Goal: Task Accomplishment & Management: Complete application form

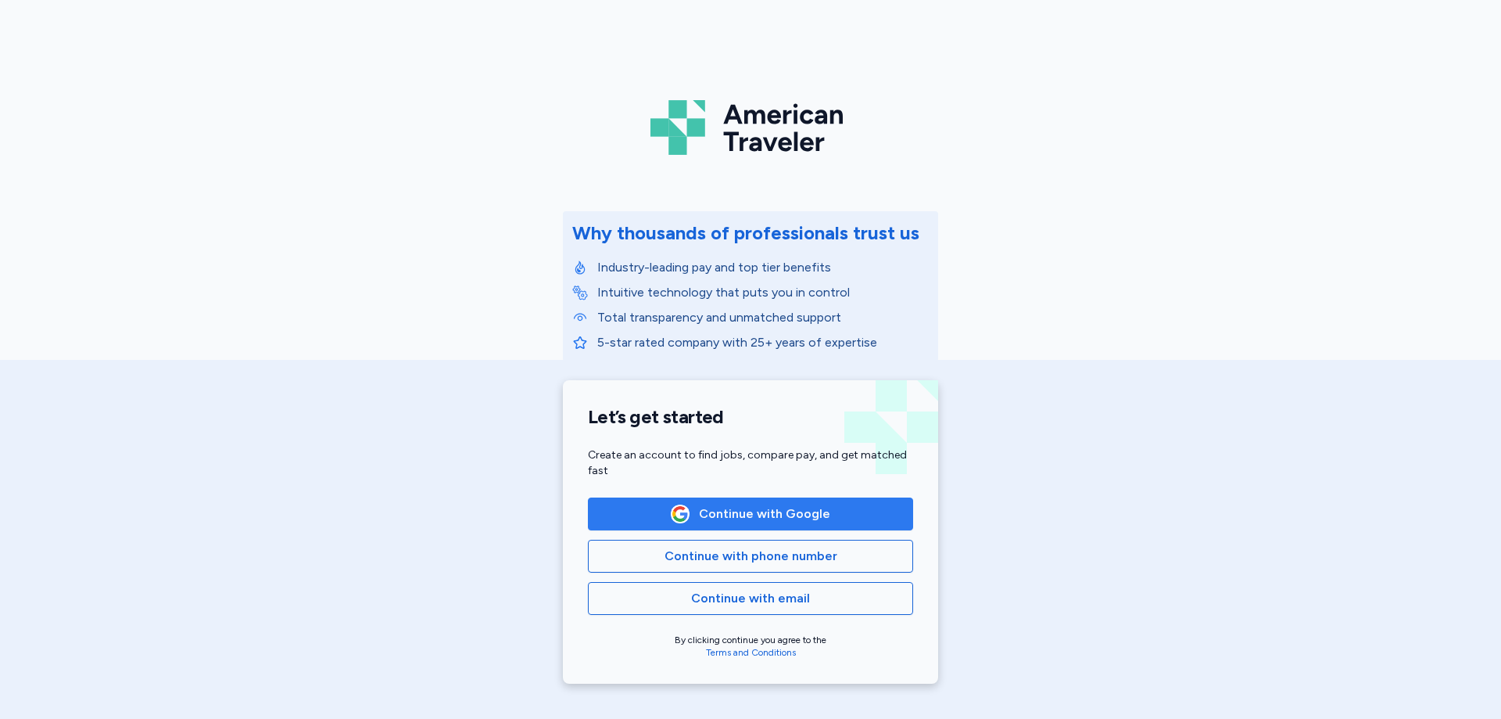
click at [792, 515] on span "Continue with Google" at bounding box center [764, 513] width 131 height 19
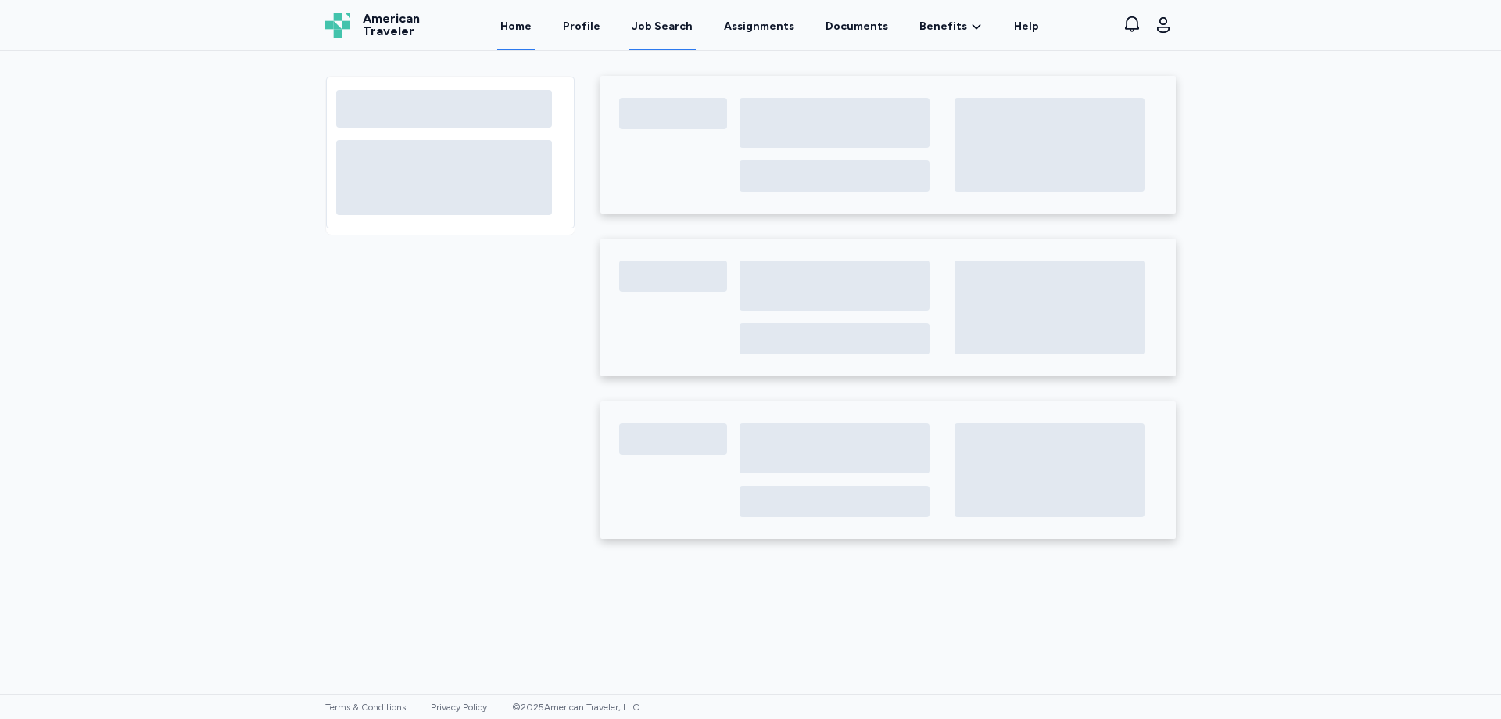
click at [673, 27] on div "Job Search" at bounding box center [662, 27] width 61 height 16
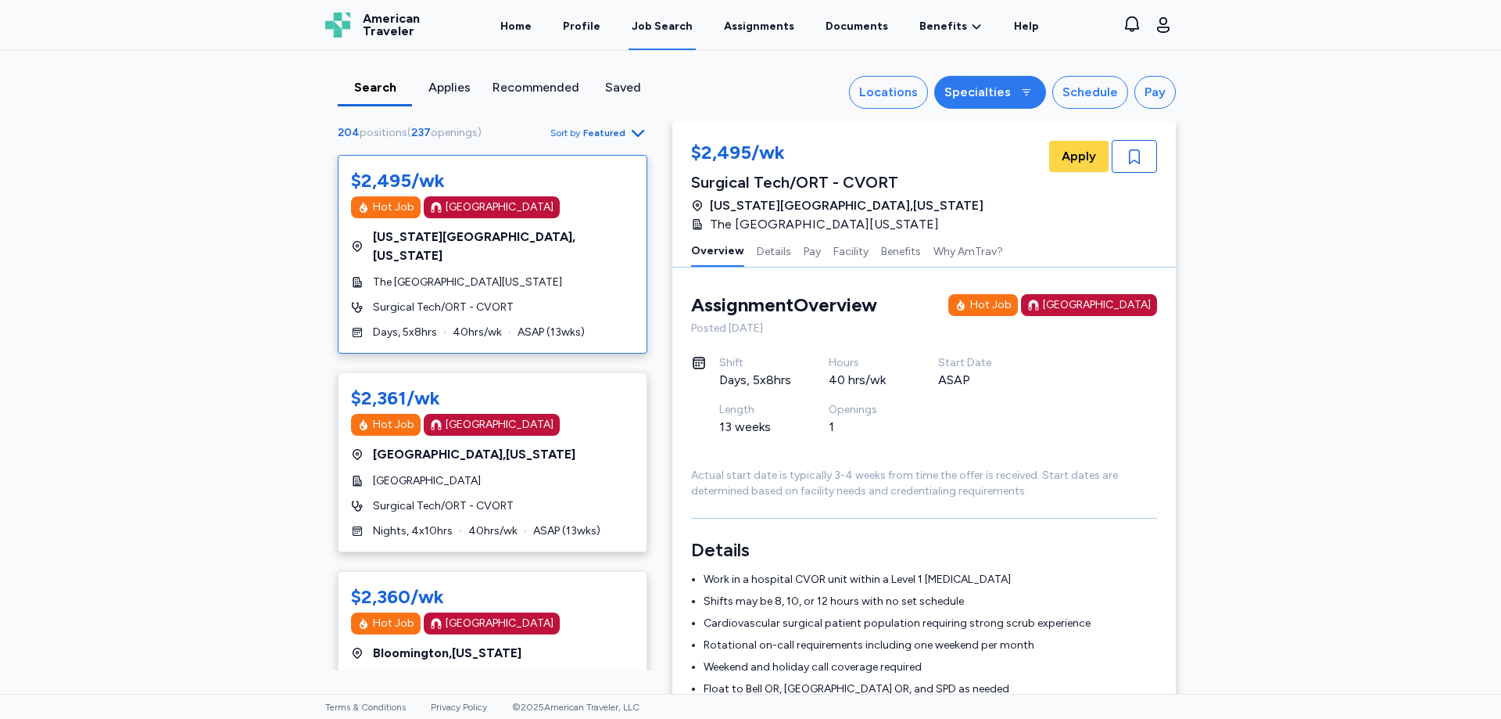
click at [988, 94] on div "Specialties" at bounding box center [978, 92] width 66 height 19
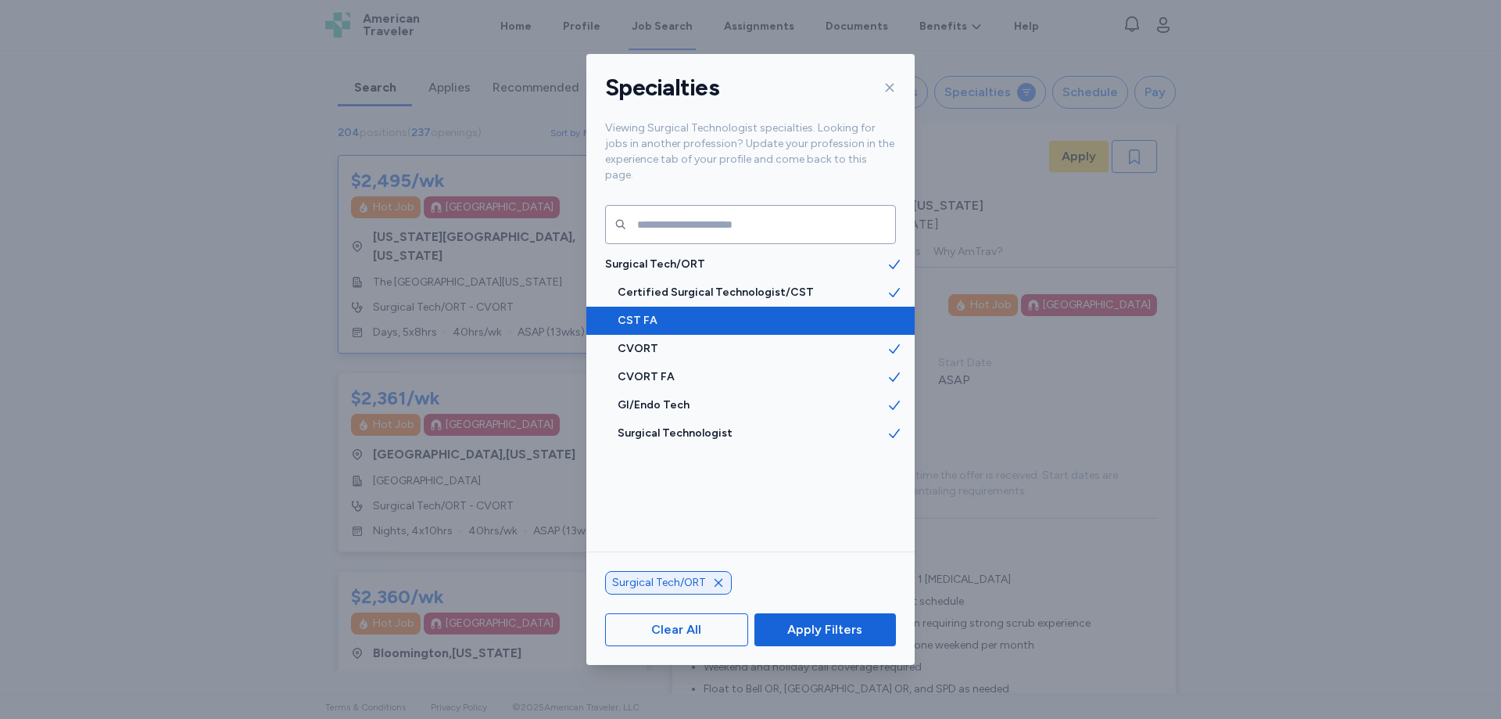
click at [646, 313] on span "CST FA" at bounding box center [752, 321] width 269 height 16
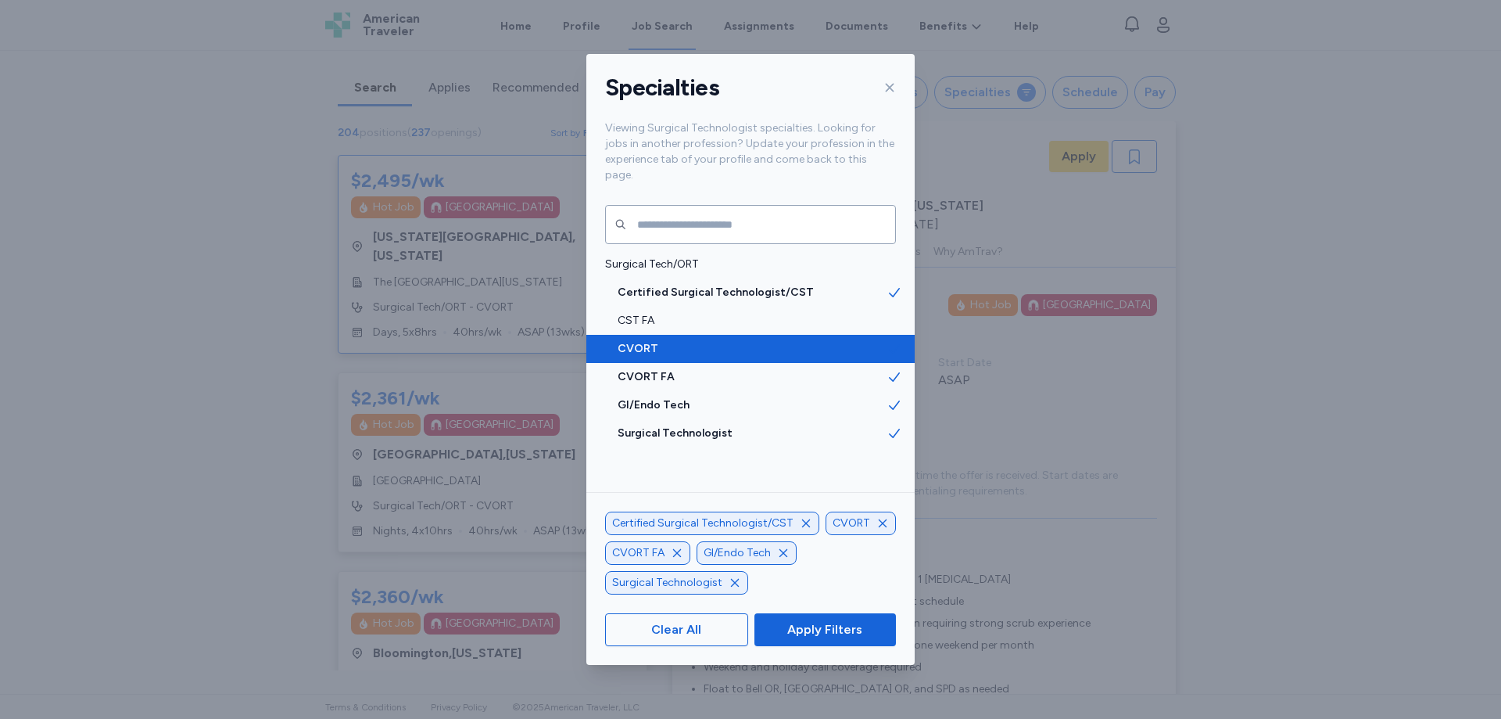
click at [636, 341] on span "CVORT" at bounding box center [752, 349] width 269 height 16
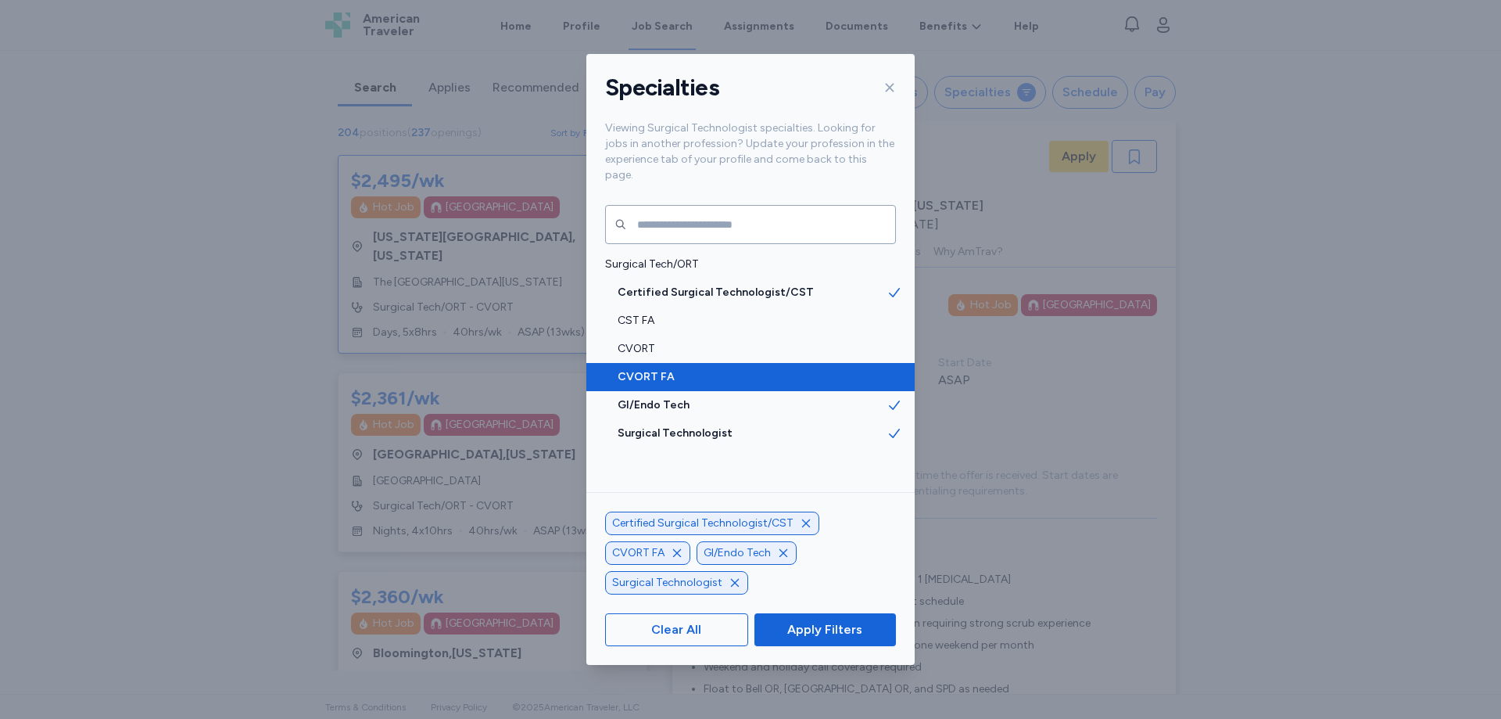
click at [637, 369] on span "CVORT FA" at bounding box center [752, 377] width 269 height 16
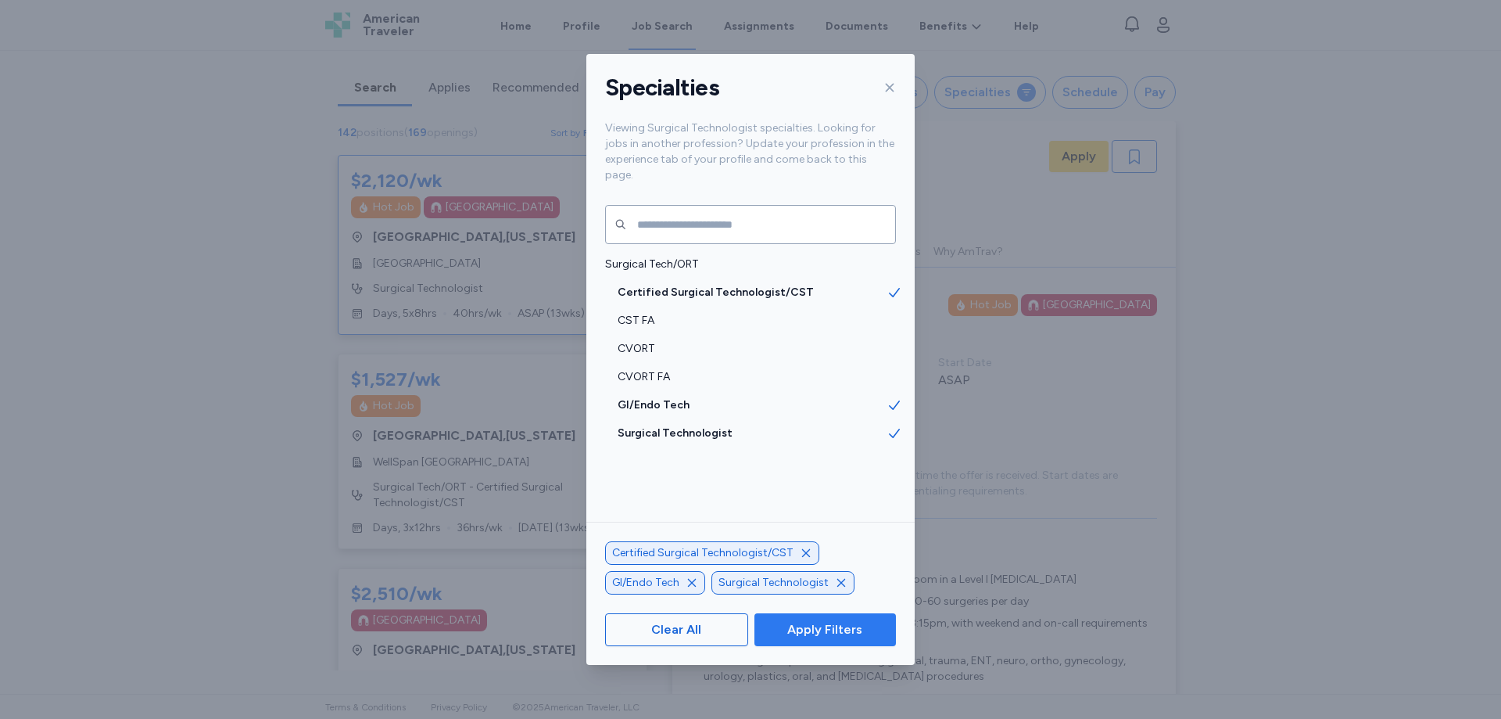
scroll to position [2, 0]
click at [831, 629] on span "Apply Filters" at bounding box center [824, 629] width 75 height 19
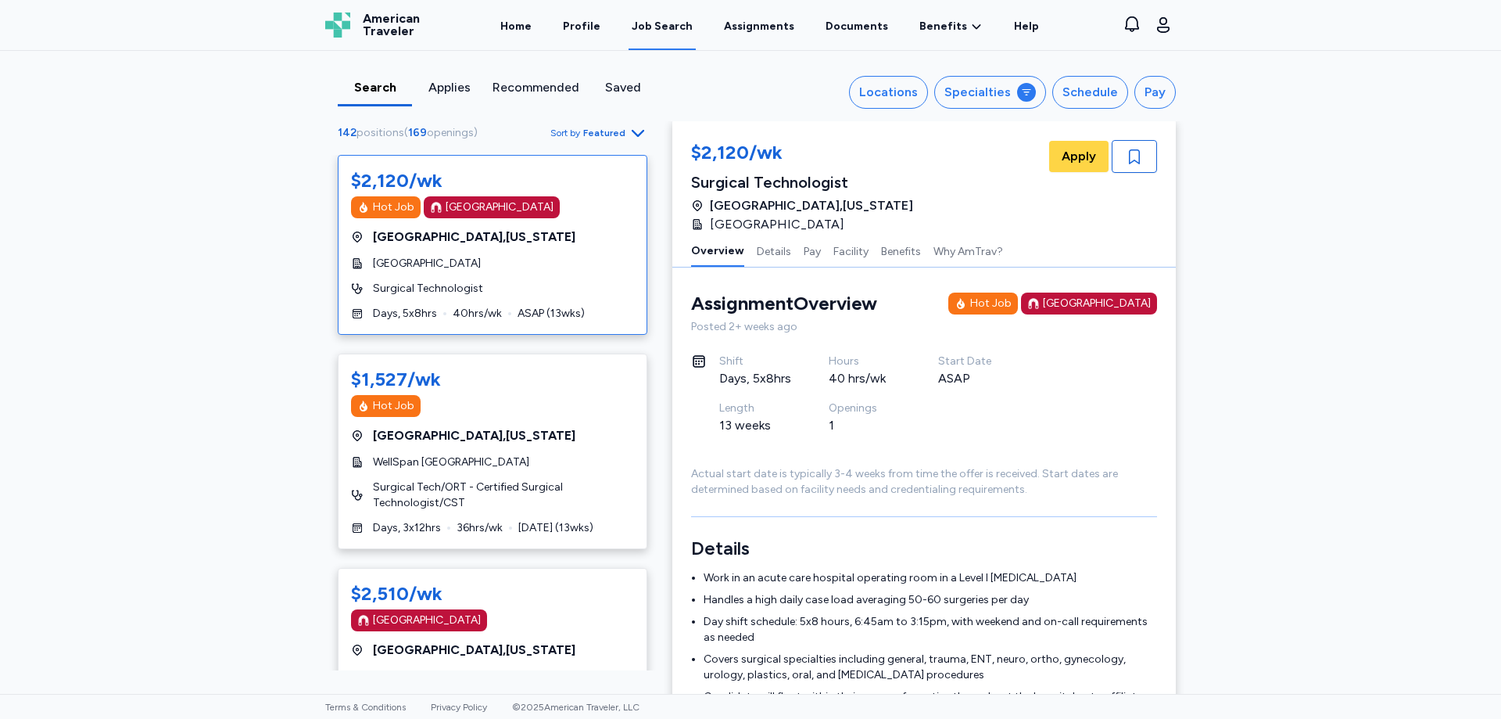
click at [611, 136] on span "Featured" at bounding box center [604, 133] width 42 height 13
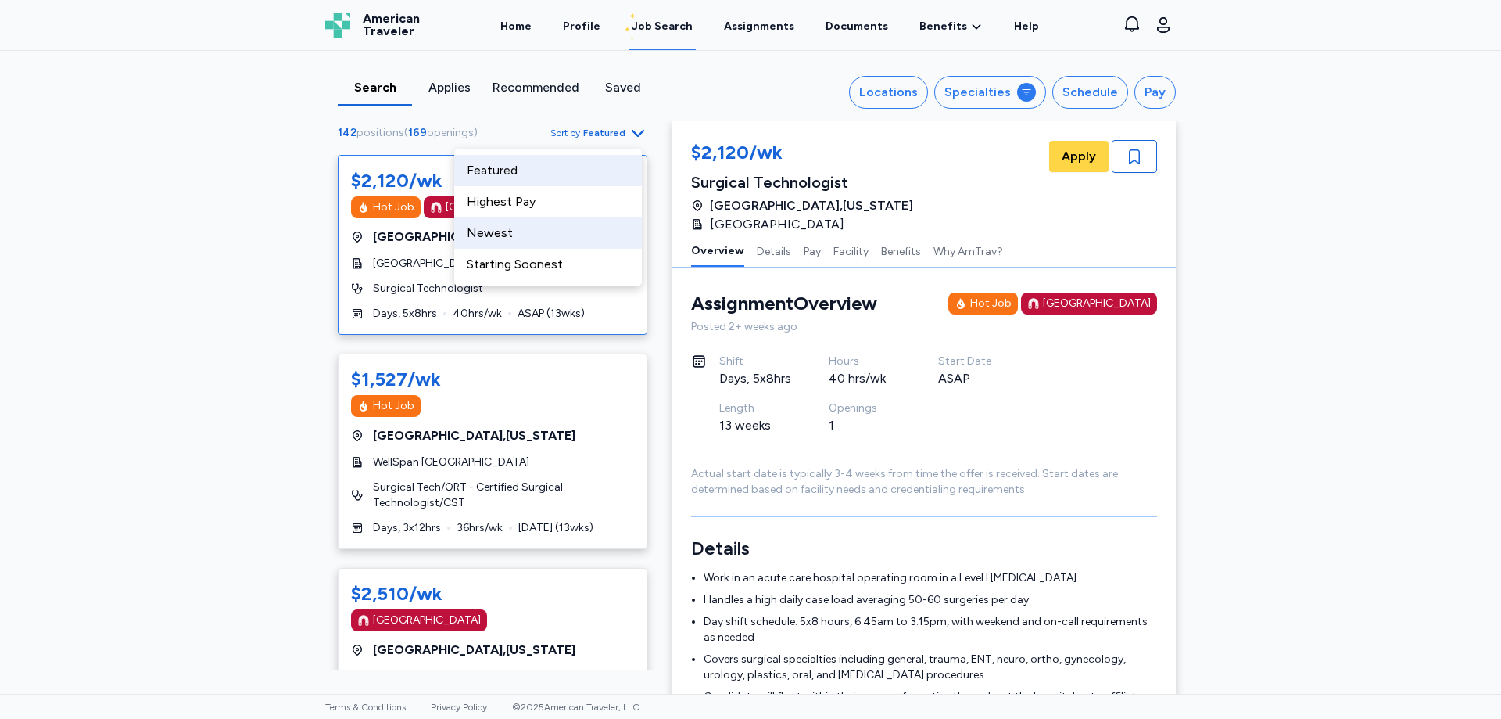
click at [500, 239] on div "Newest" at bounding box center [548, 232] width 188 height 31
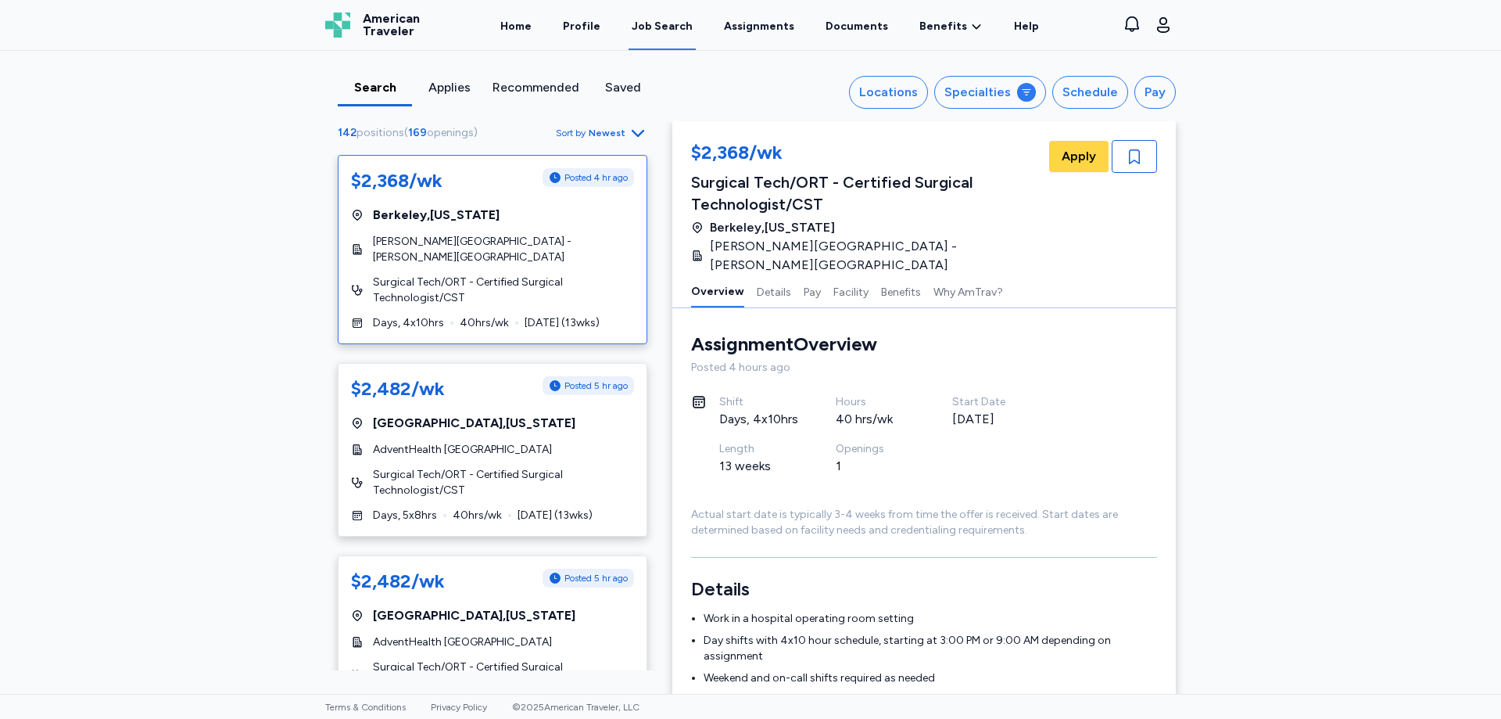
scroll to position [23, 0]
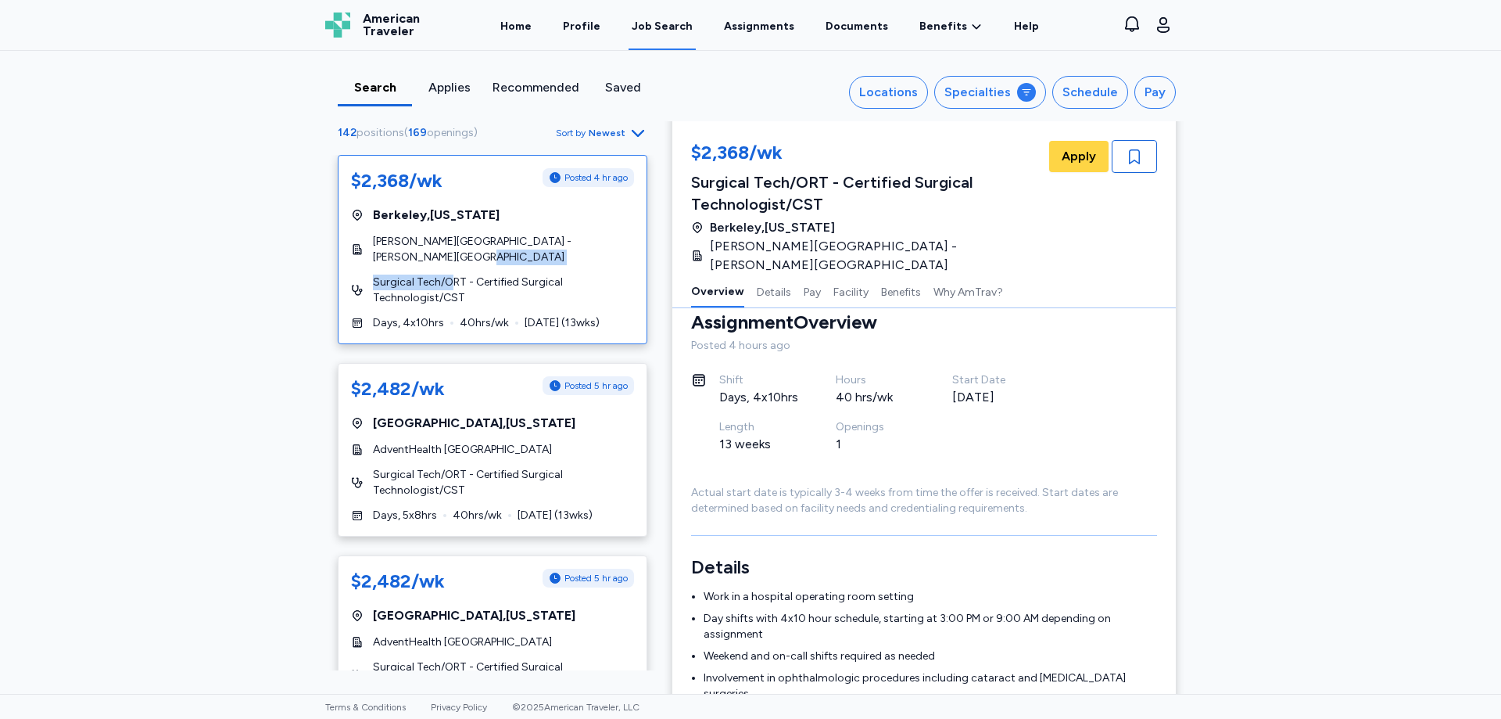
click at [449, 267] on div "$2,368/wk Posted 4 hr ago [GEOGRAPHIC_DATA] , [US_STATE] [PERSON_NAME][GEOGRAPH…" at bounding box center [493, 249] width 310 height 189
click at [590, 264] on span "[PERSON_NAME][GEOGRAPHIC_DATA] - [PERSON_NAME][GEOGRAPHIC_DATA]" at bounding box center [503, 249] width 261 height 31
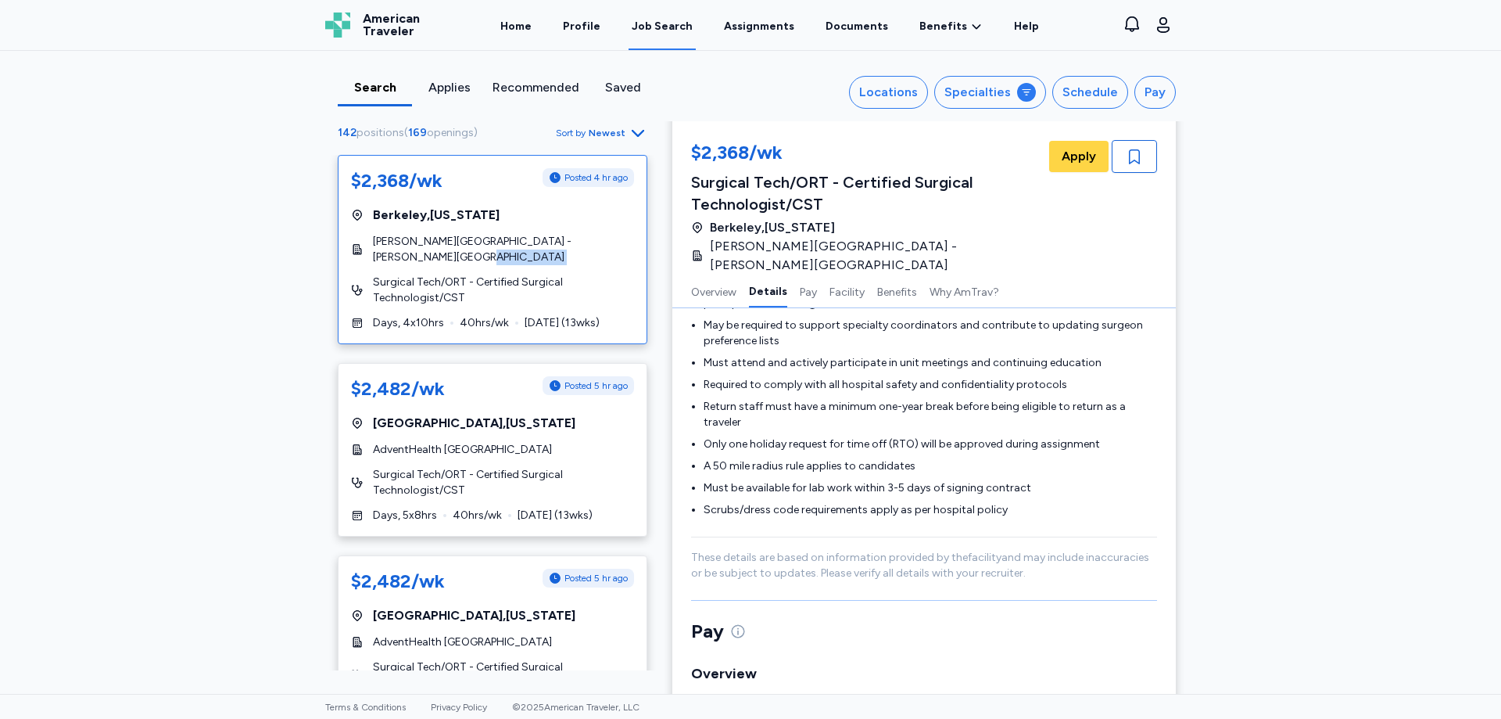
scroll to position [884, 0]
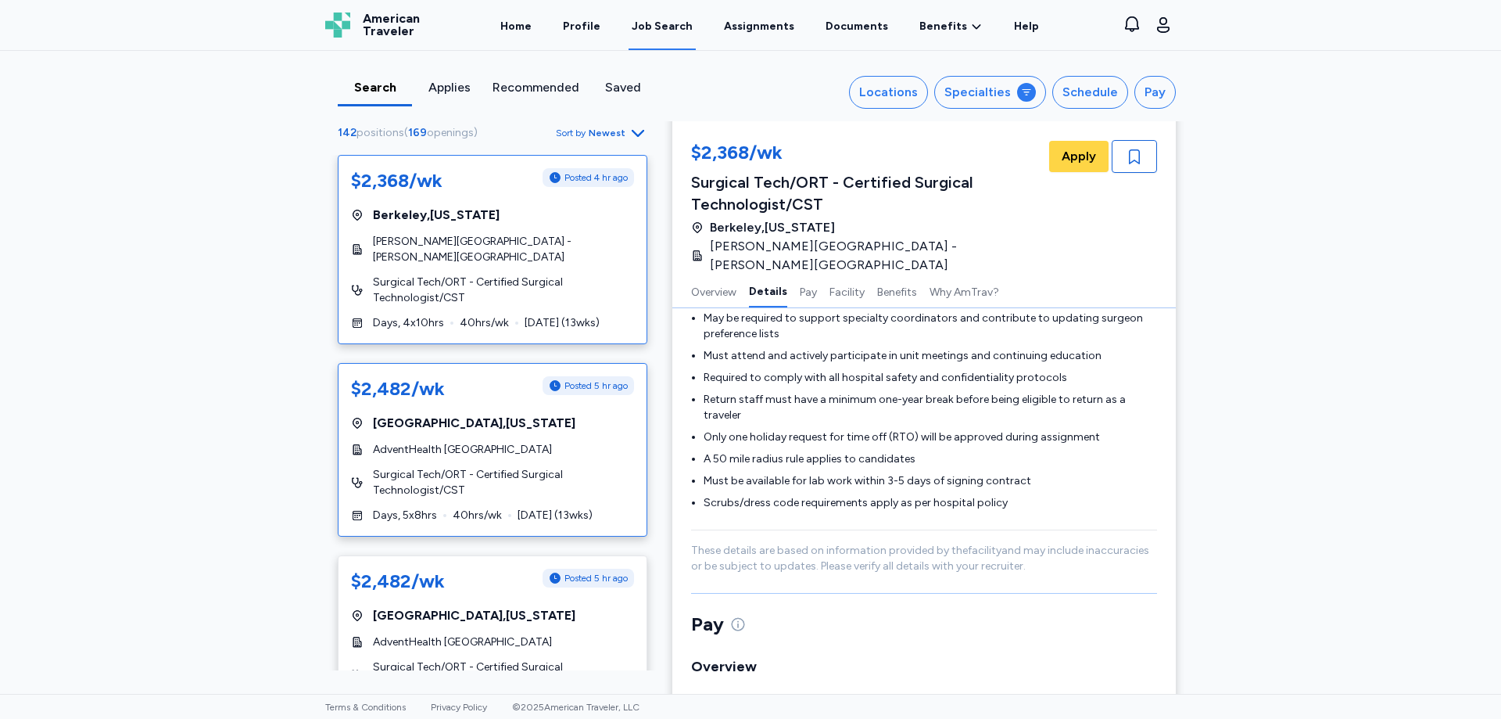
click at [572, 430] on div "[GEOGRAPHIC_DATA] , [US_STATE]" at bounding box center [492, 423] width 283 height 19
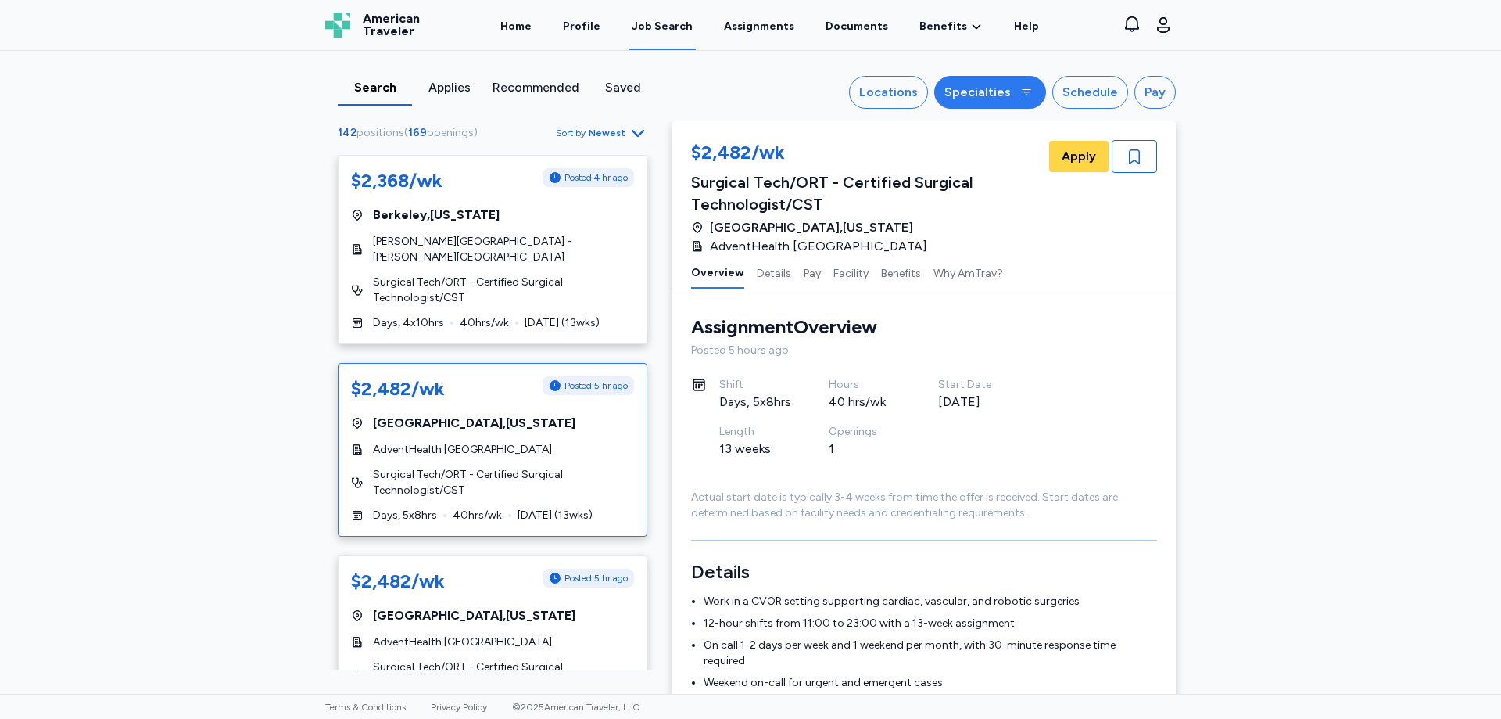
click at [998, 98] on div "Specialties" at bounding box center [978, 92] width 66 height 19
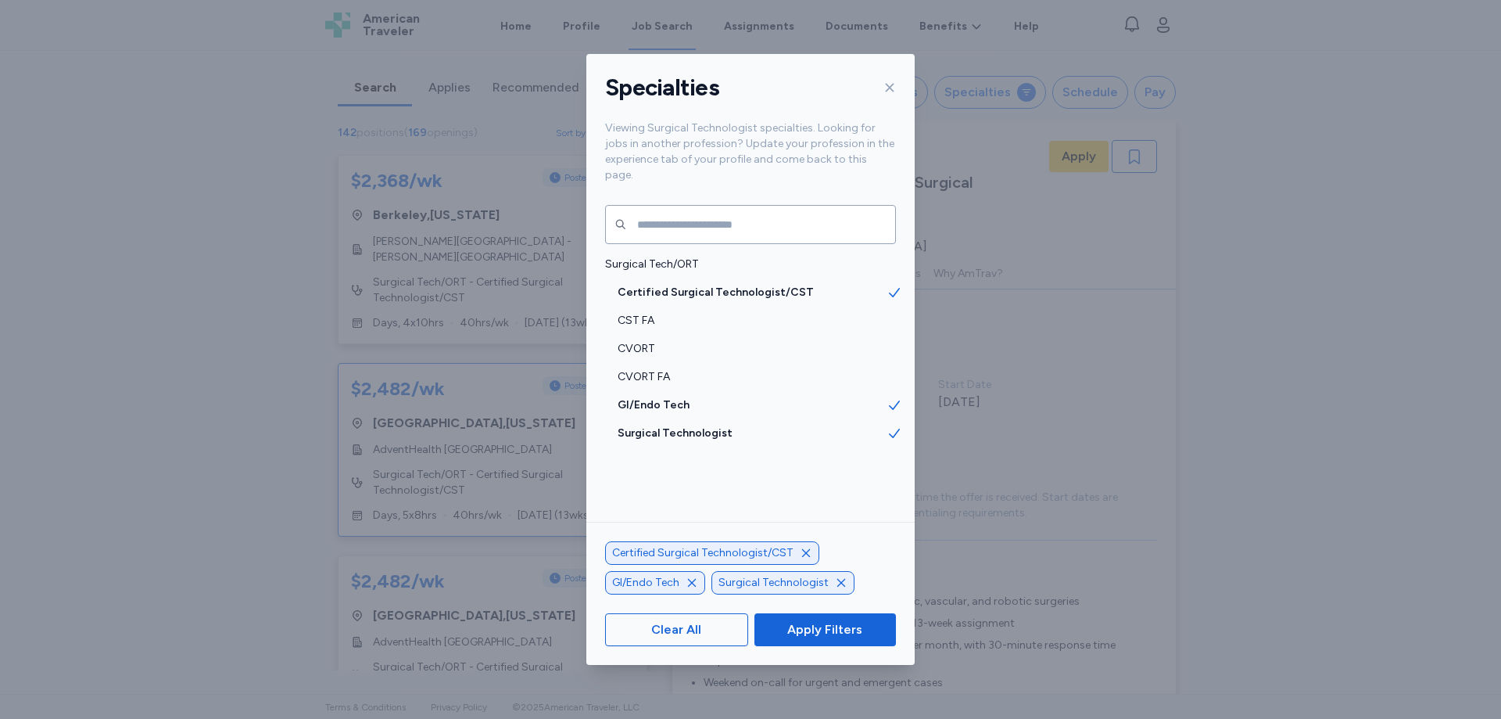
click at [886, 88] on icon at bounding box center [890, 87] width 13 height 13
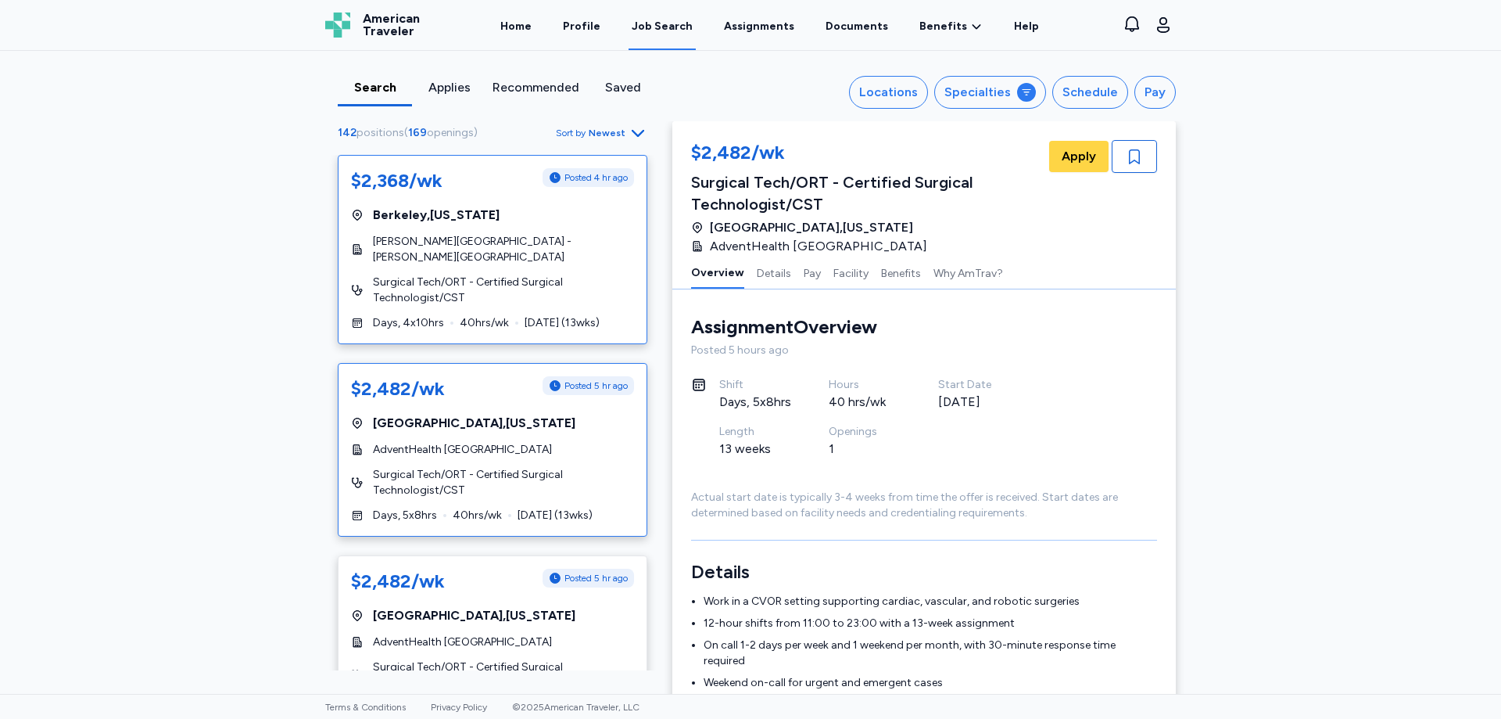
click at [487, 252] on span "[PERSON_NAME][GEOGRAPHIC_DATA] - [PERSON_NAME][GEOGRAPHIC_DATA]" at bounding box center [503, 249] width 261 height 31
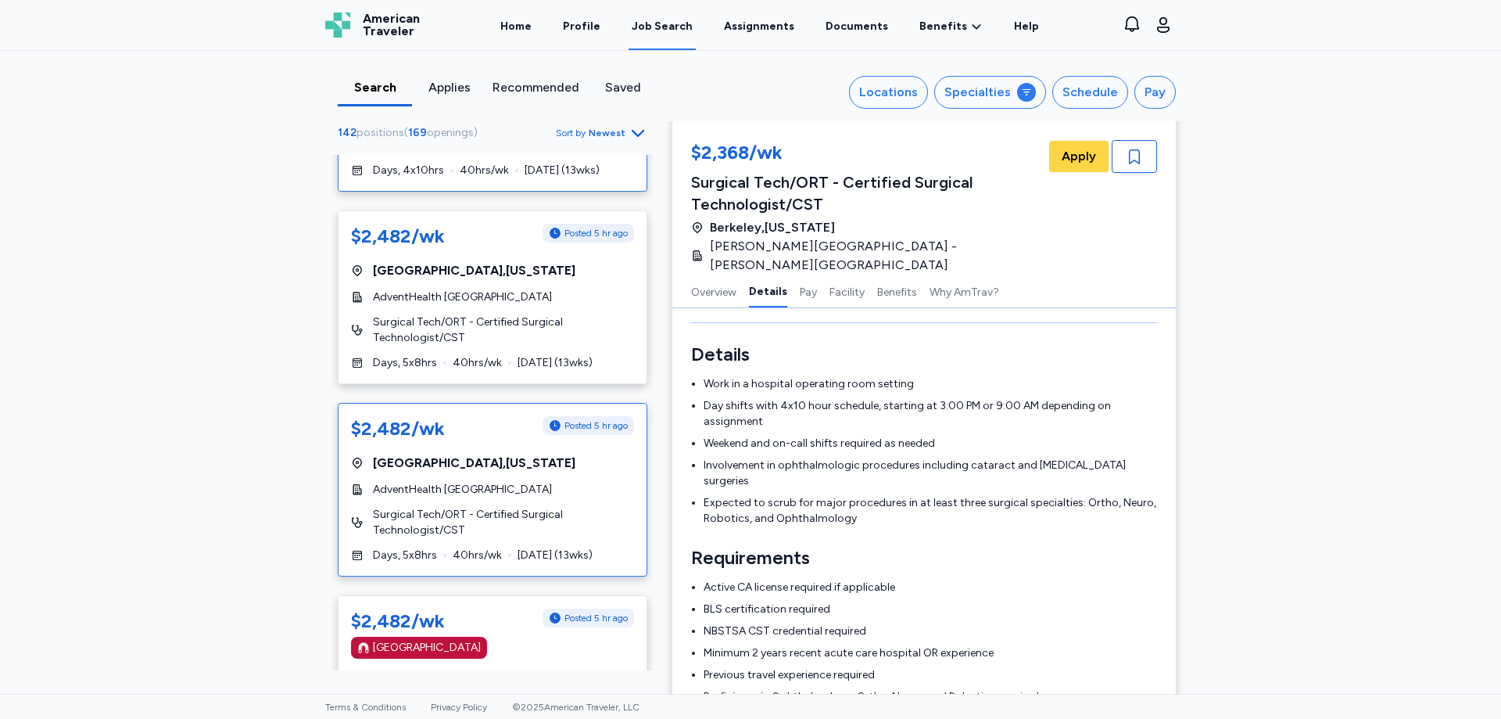
scroll to position [156, 0]
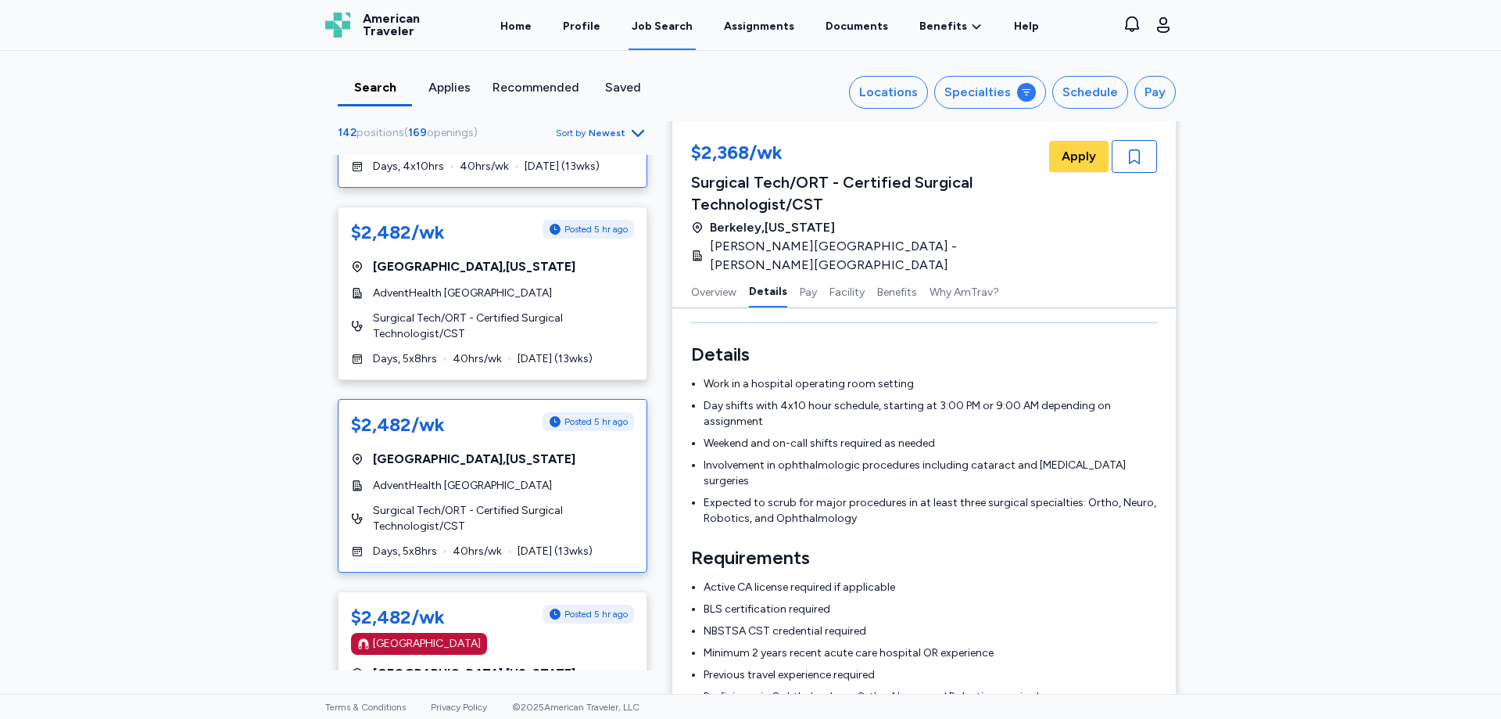
click at [554, 504] on span "Surgical Tech/ORT - Certified Surgical Technologist/CST" at bounding box center [503, 518] width 261 height 31
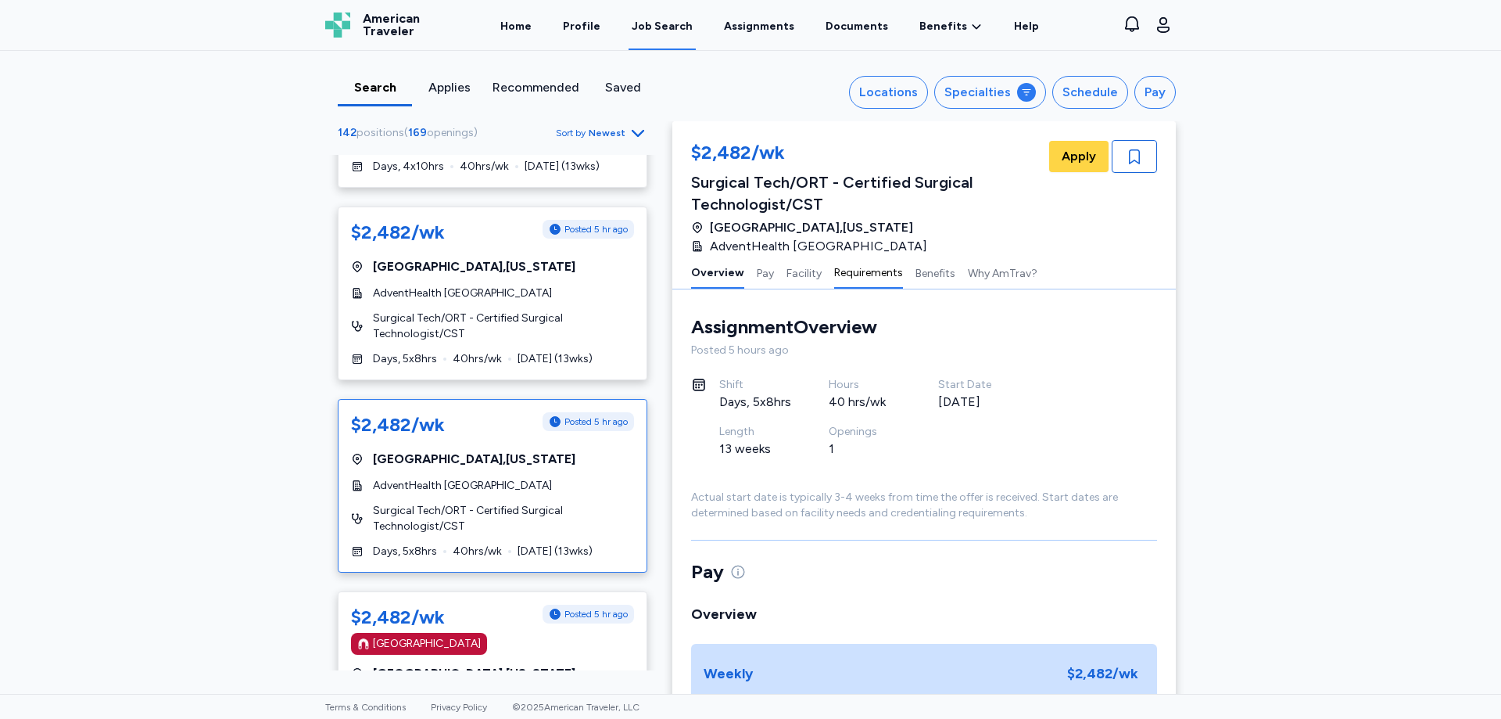
click at [855, 272] on button "Requirements" at bounding box center [868, 272] width 69 height 33
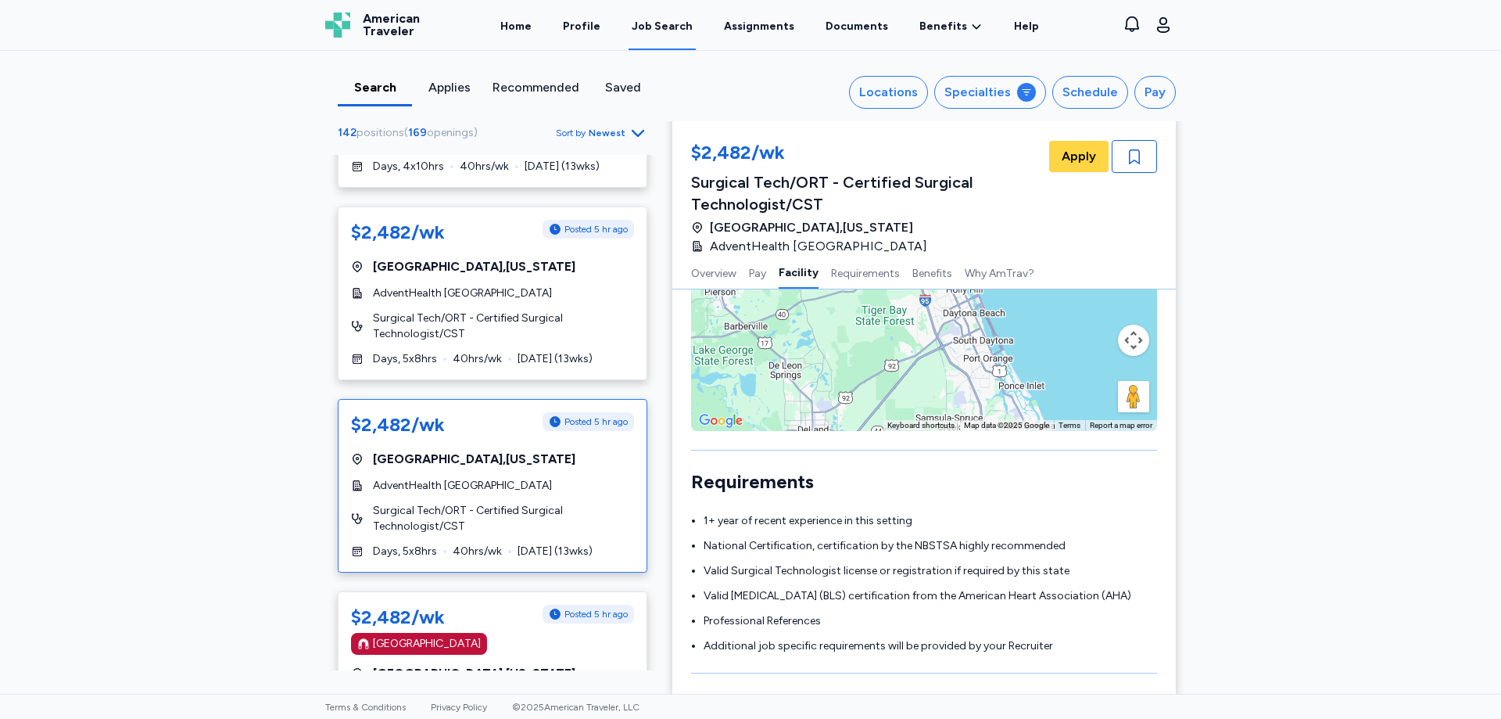
scroll to position [1154, 0]
click at [1074, 159] on span "Apply" at bounding box center [1079, 156] width 34 height 19
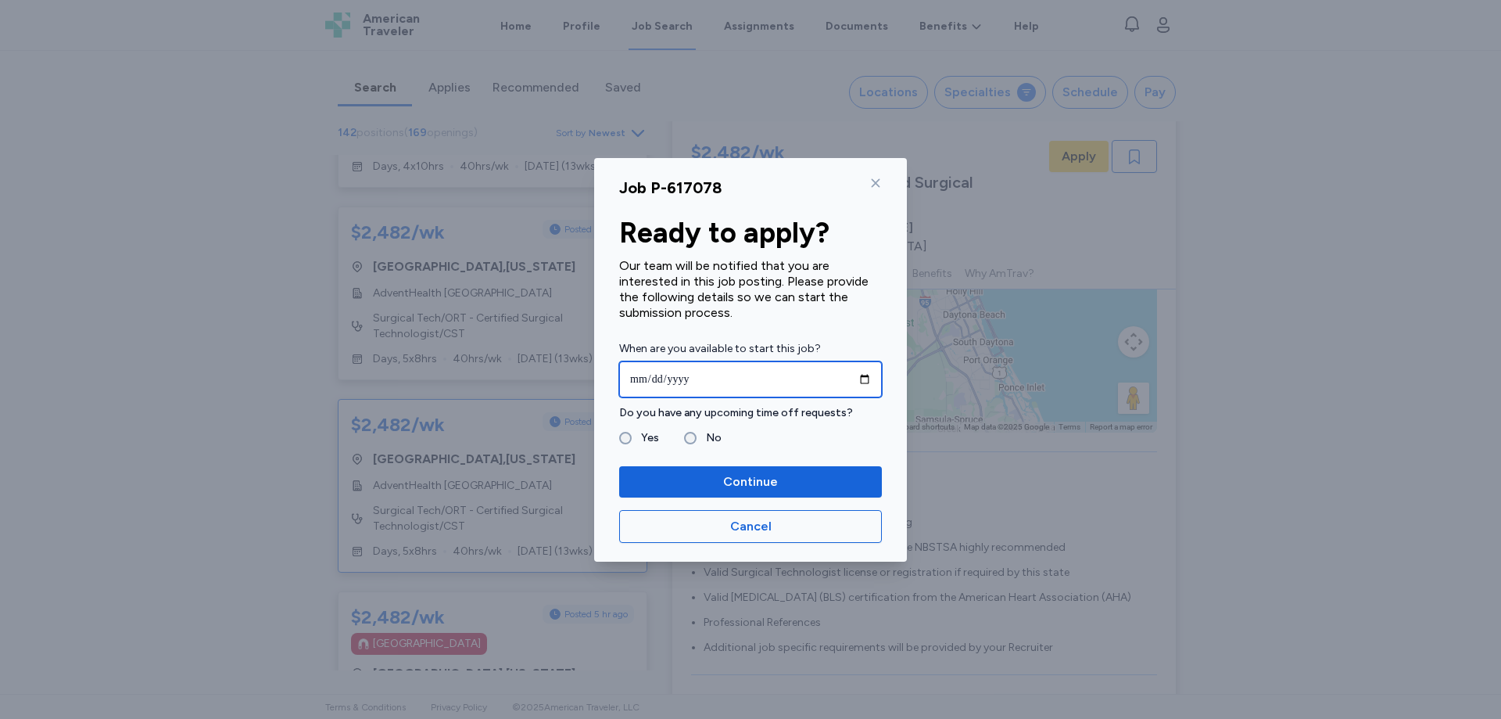
click at [708, 382] on input "date" at bounding box center [750, 379] width 263 height 36
click at [755, 377] on input "date" at bounding box center [750, 379] width 263 height 36
click at [865, 379] on input "date" at bounding box center [750, 379] width 263 height 36
type input "**********"
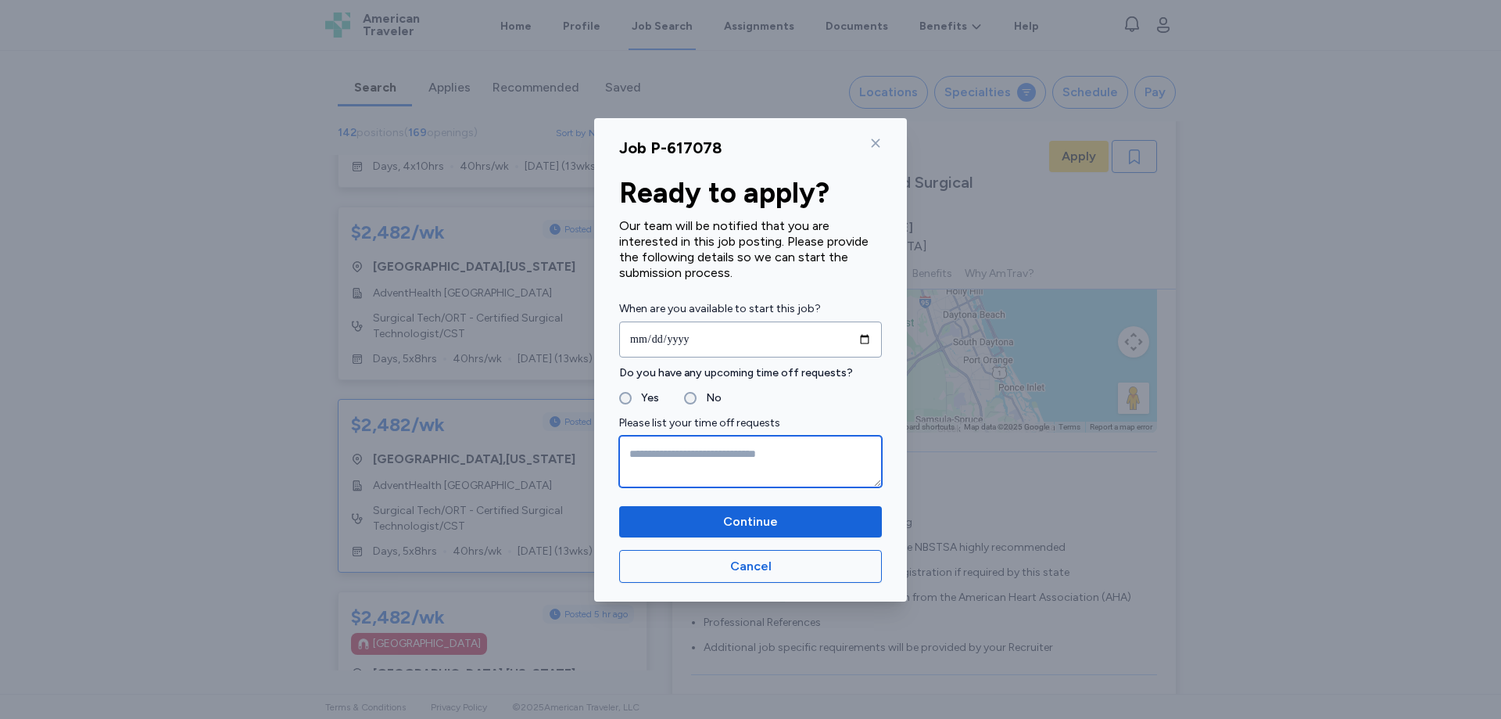
click at [714, 466] on textarea at bounding box center [750, 462] width 263 height 52
click at [645, 450] on textarea "**********" at bounding box center [750, 462] width 263 height 52
click at [688, 451] on textarea "**********" at bounding box center [750, 462] width 263 height 52
type textarea "**********"
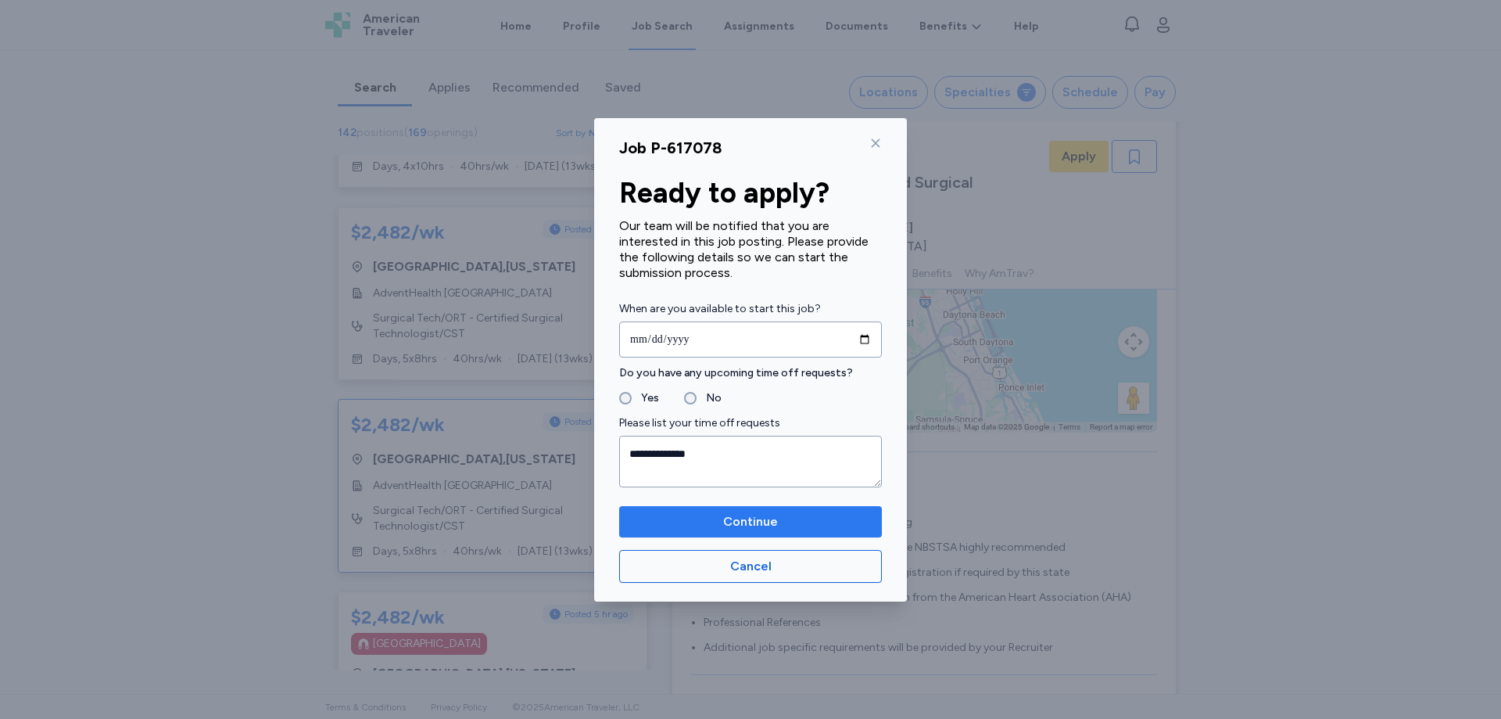
click at [720, 519] on span "Continue" at bounding box center [751, 521] width 238 height 19
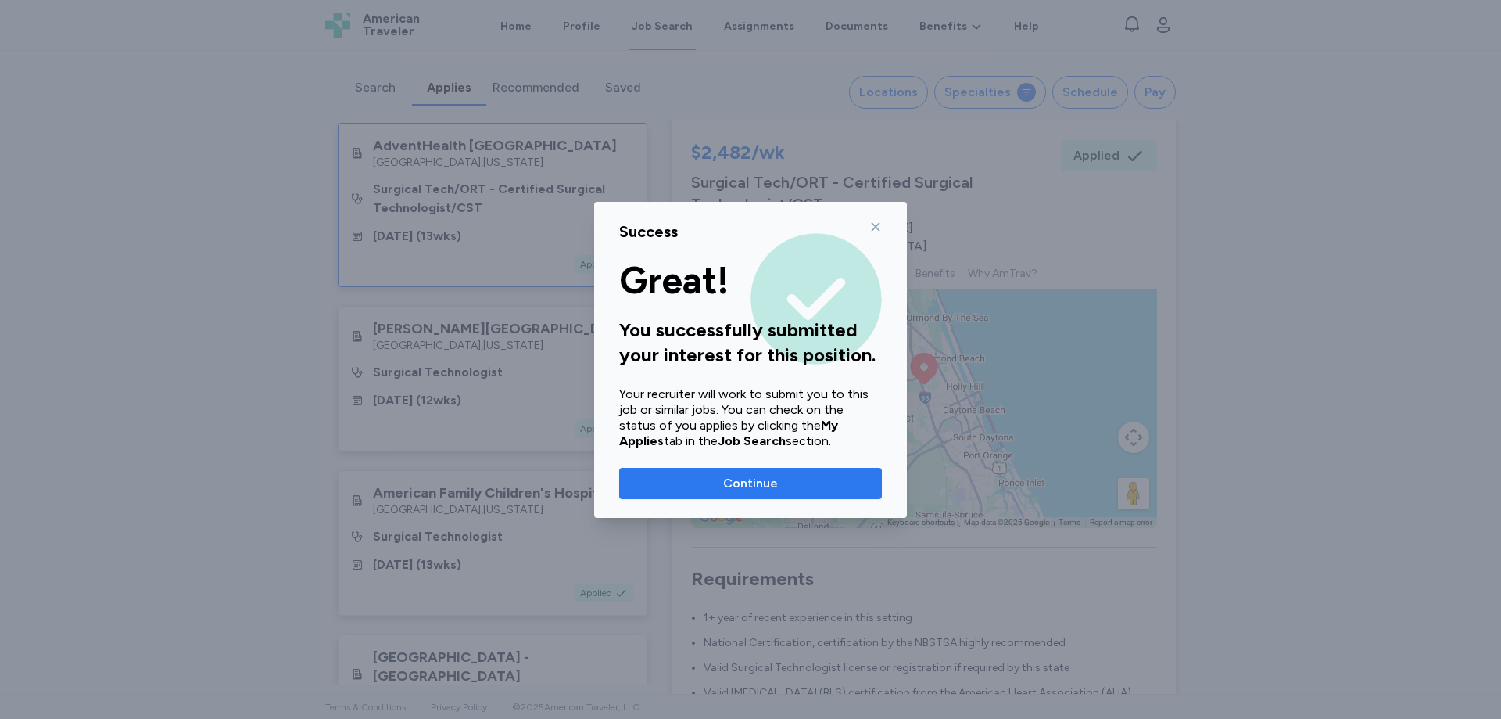
click at [786, 482] on span "Continue" at bounding box center [751, 483] width 238 height 19
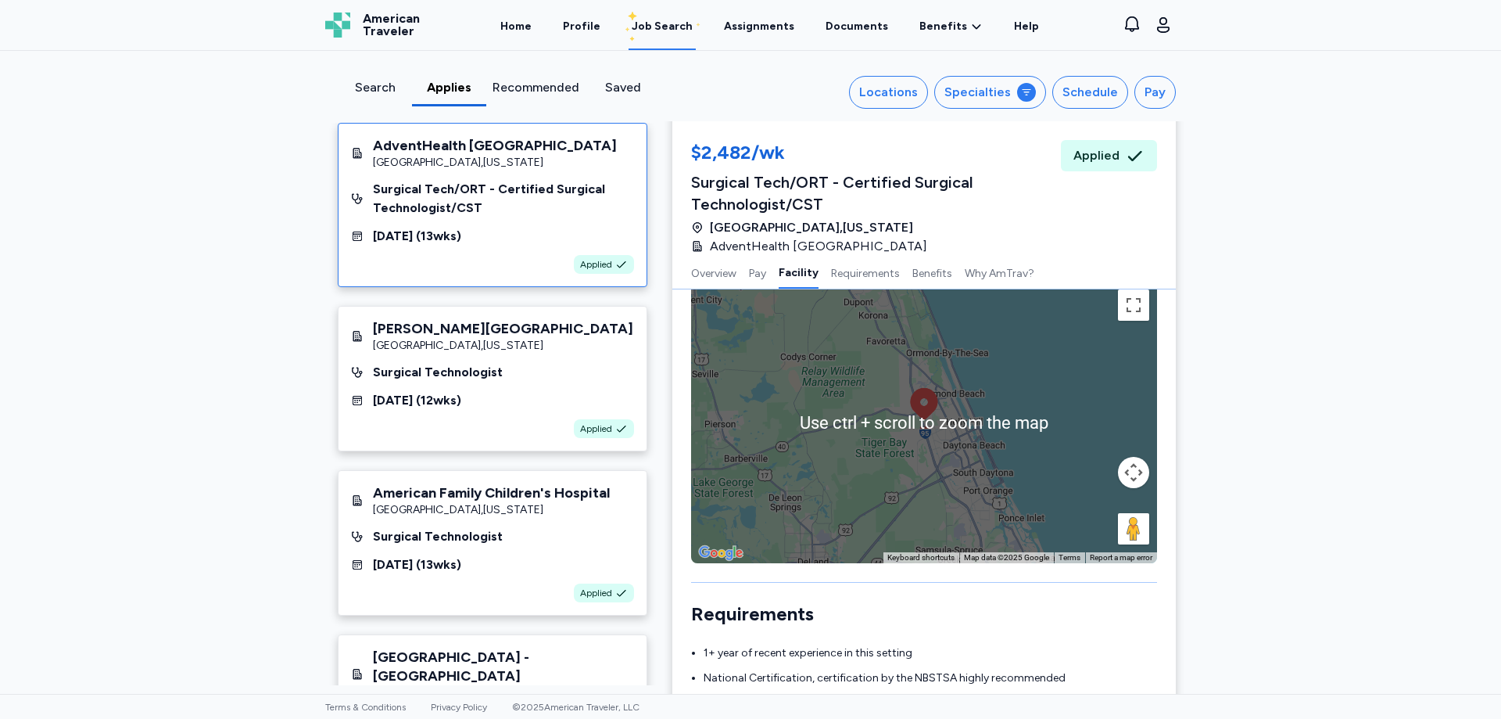
scroll to position [1076, 0]
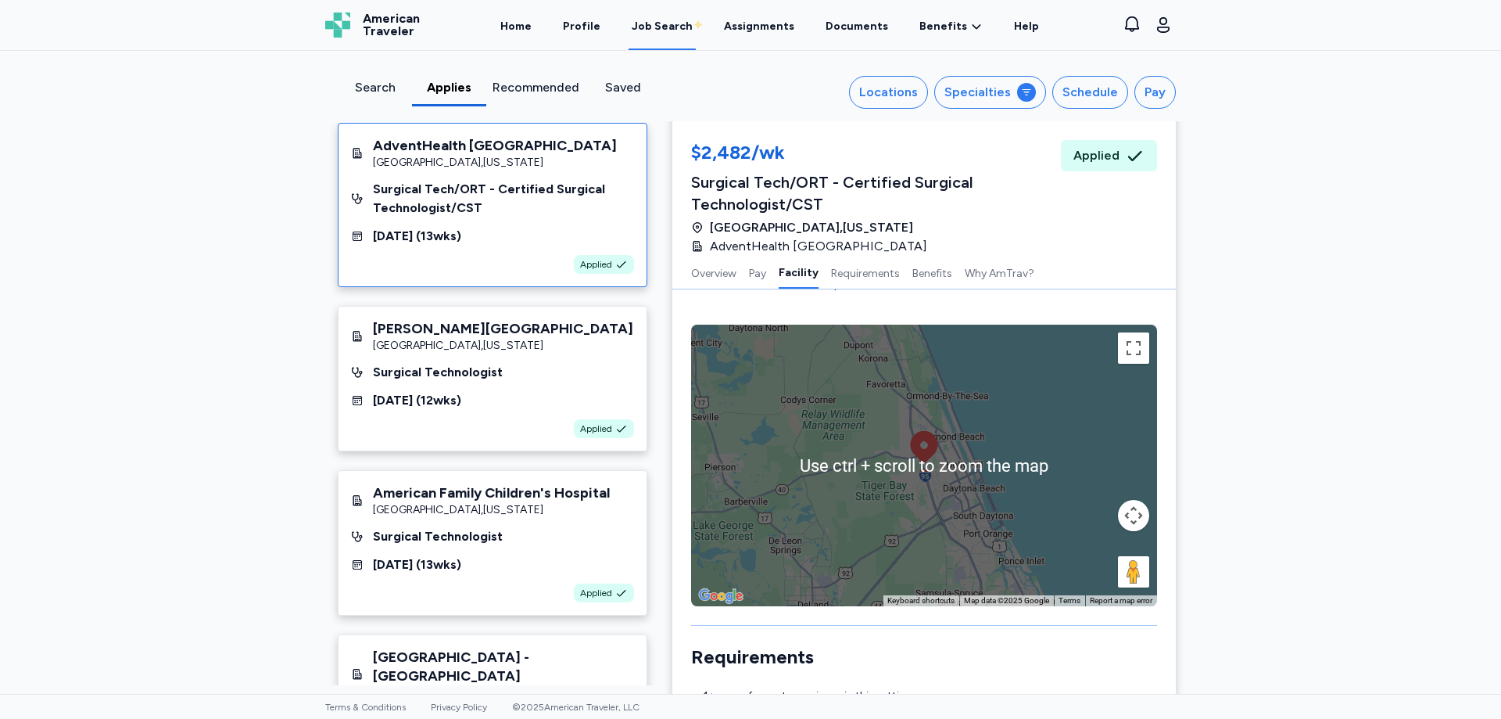
click at [1020, 417] on div "To activate drag with keyboard, press Alt + Enter. Once in keyboard drag state,…" at bounding box center [924, 465] width 466 height 281
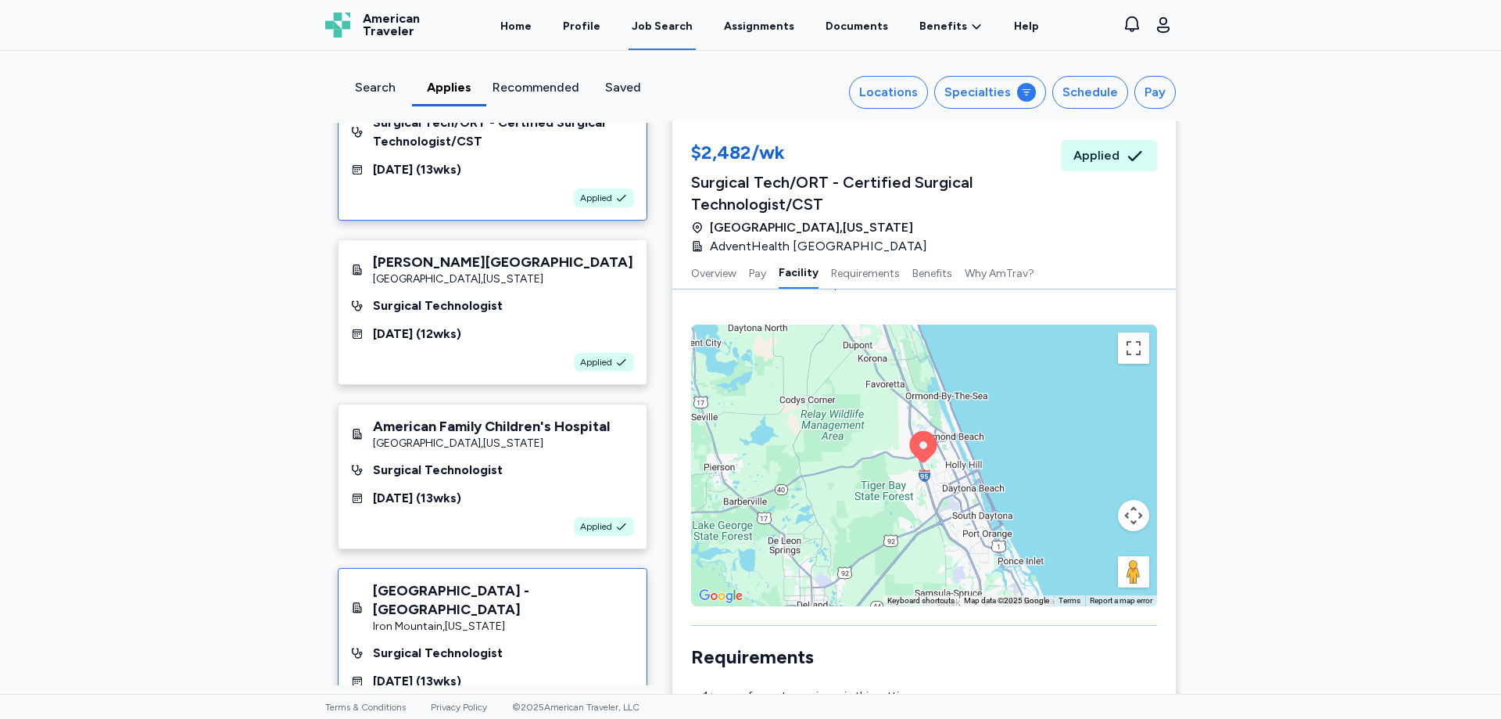
scroll to position [0, 0]
